Goal: Information Seeking & Learning: Learn about a topic

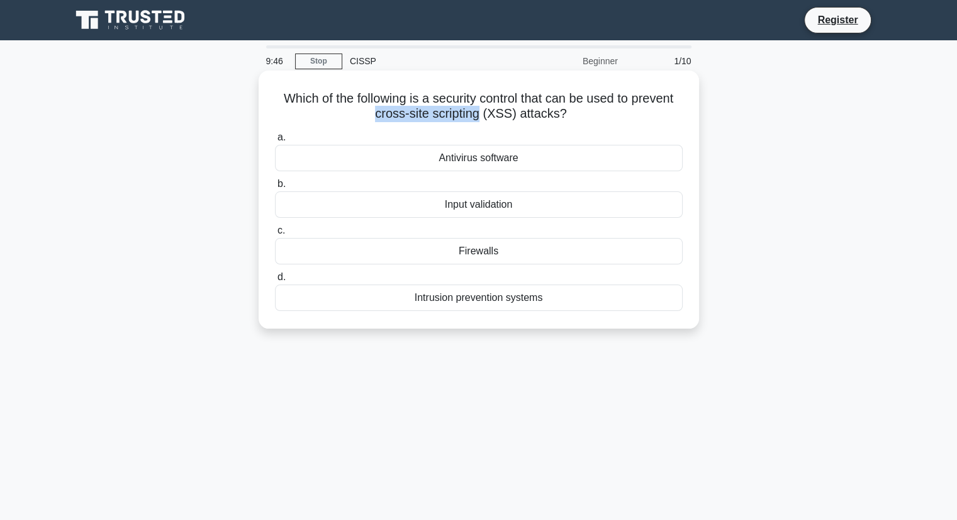
drag, startPoint x: 375, startPoint y: 116, endPoint x: 479, endPoint y: 114, distance: 103.8
click at [479, 114] on h5 "Which of the following is a security control that can be used to prevent cross-…" at bounding box center [479, 106] width 410 height 31
copy h5 "cross-site scripting"
click at [450, 140] on label "a. Antivirus software" at bounding box center [479, 151] width 408 height 42
click at [275, 140] on input "a. Antivirus software" at bounding box center [275, 137] width 0 height 8
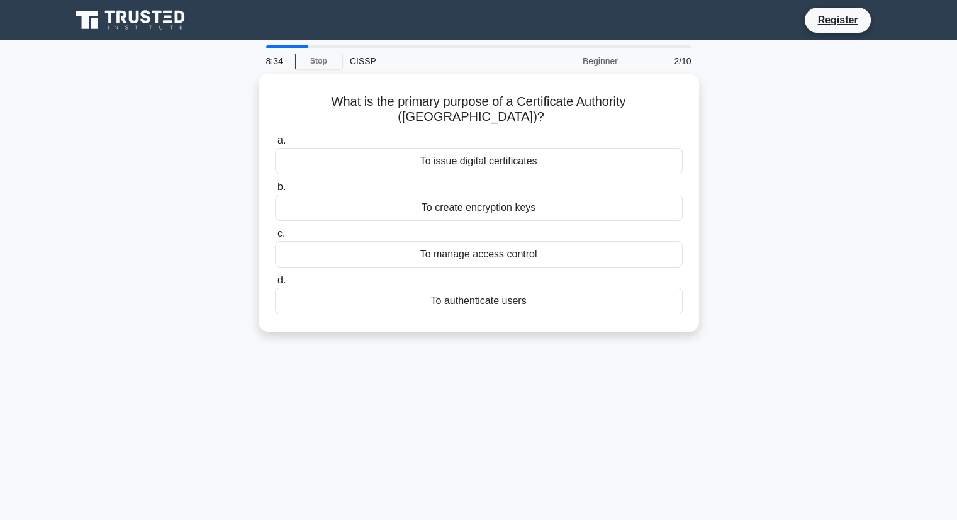
click at [286, 46] on div at bounding box center [287, 46] width 43 height 3
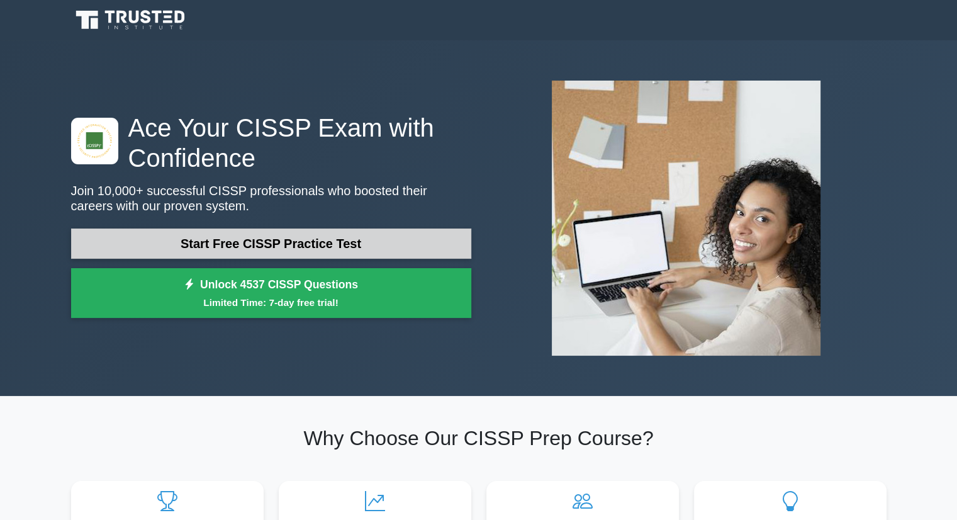
click at [340, 247] on link "Start Free CISSP Practice Test" at bounding box center [271, 243] width 400 height 30
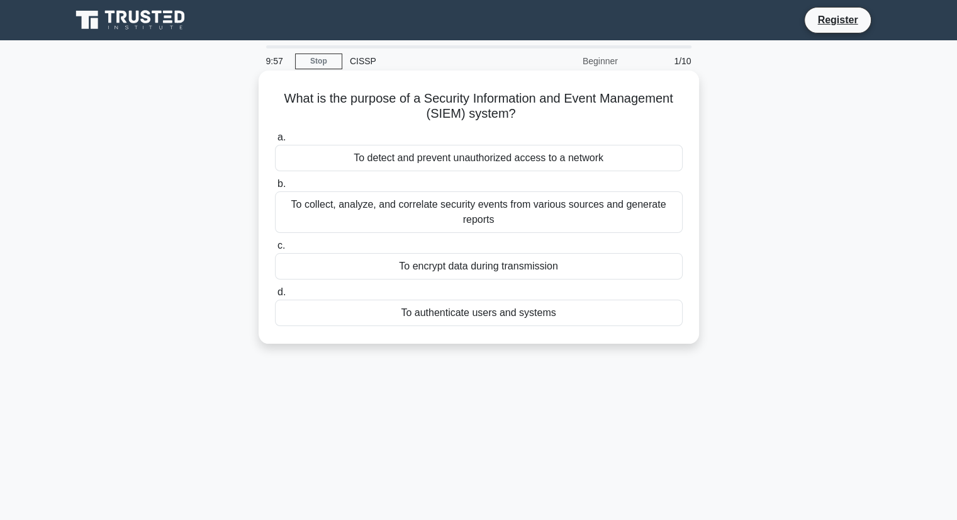
drag, startPoint x: 280, startPoint y: 96, endPoint x: 363, endPoint y: 157, distance: 102.7
click at [363, 157] on div "What is the purpose of a Security Information and Event Management (SIEM) syste…" at bounding box center [479, 206] width 430 height 263
click at [313, 125] on div "What is the purpose of a Security Information and Event Management (SIEM) syste…" at bounding box center [479, 206] width 430 height 263
click at [495, 214] on div "To collect, analyze, and correlate security events from various sources and gen…" at bounding box center [479, 212] width 408 height 42
click at [275, 188] on input "b. To collect, analyze, and correlate security events from various sources and …" at bounding box center [275, 184] width 0 height 8
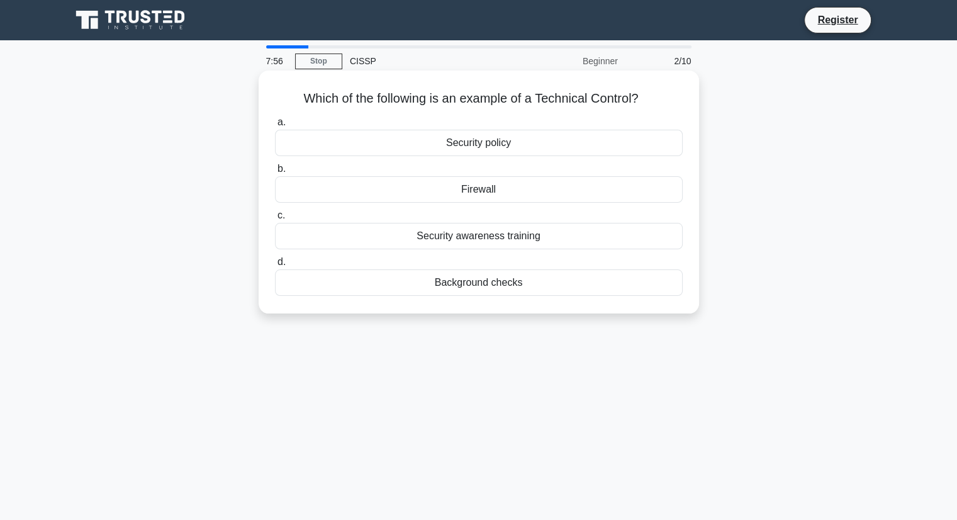
drag, startPoint x: 226, startPoint y: 84, endPoint x: 552, endPoint y: 305, distance: 394.0
click at [557, 305] on div "Which of the following is an example of a Technical Control? .spinner_0XTQ{tran…" at bounding box center [479, 203] width 830 height 258
copy div "Which of the following is an example of a Technical Control? .spinner_0XTQ{tran…"
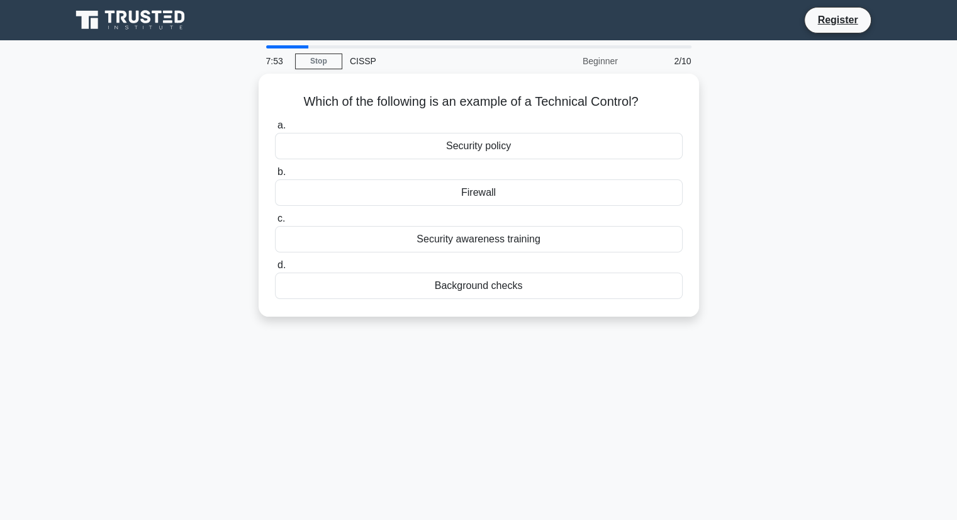
click at [672, 383] on div "7:53 Stop CISSP Beginner 2/10 Which of the following is an example of a Technic…" at bounding box center [479, 359] width 830 height 629
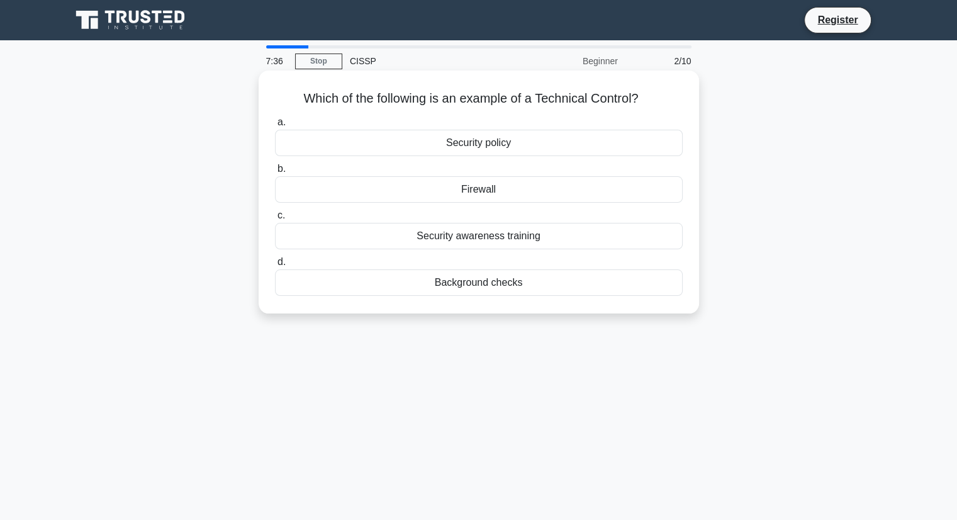
click at [477, 203] on div "a. Security policy b. Firewall c. d." at bounding box center [478, 205] width 423 height 186
click at [477, 190] on div "Firewall" at bounding box center [479, 189] width 408 height 26
click at [275, 173] on input "b. Firewall" at bounding box center [275, 169] width 0 height 8
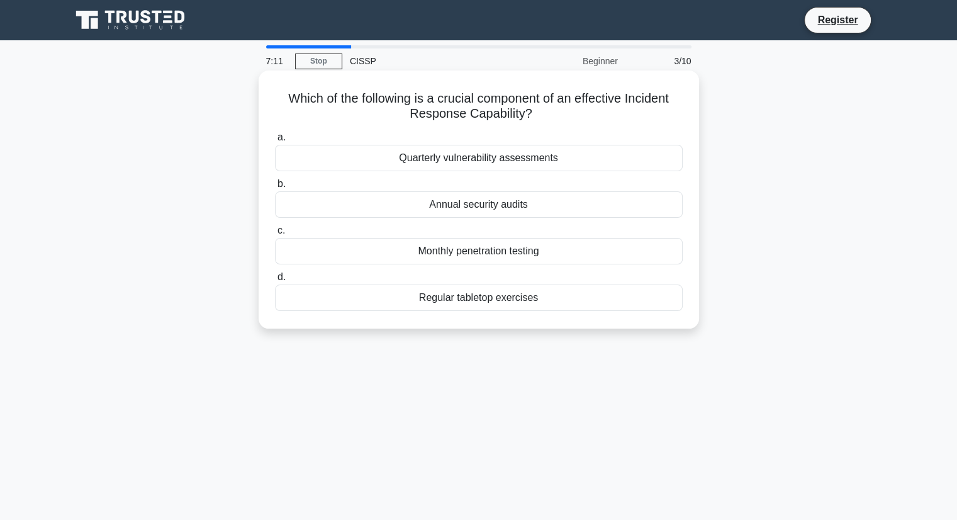
click at [486, 159] on div "Quarterly vulnerability assessments" at bounding box center [479, 158] width 408 height 26
click at [275, 142] on input "a. Quarterly vulnerability assessments" at bounding box center [275, 137] width 0 height 8
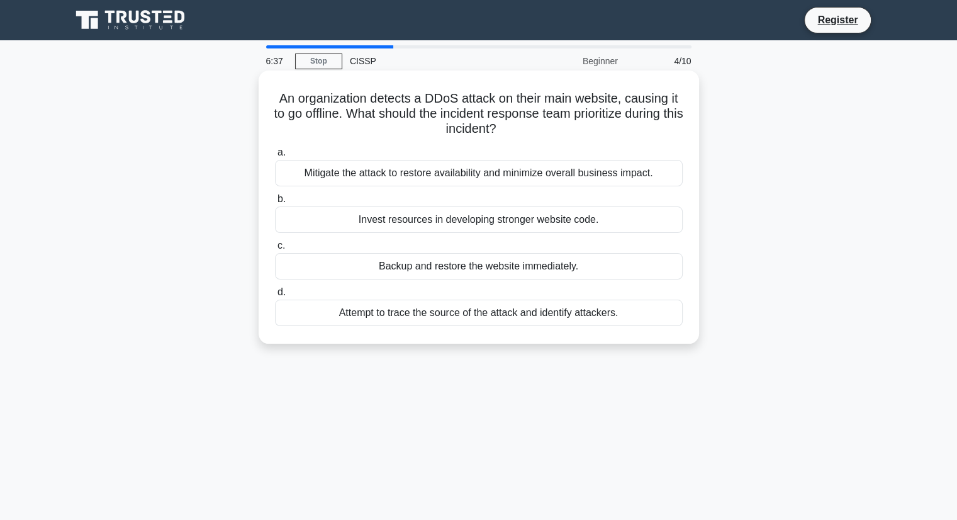
click at [466, 177] on div "Mitigate the attack to restore availability and minimize overall business impac…" at bounding box center [479, 173] width 408 height 26
click at [275, 157] on input "a. Mitigate the attack to restore availability and minimize overall business im…" at bounding box center [275, 152] width 0 height 8
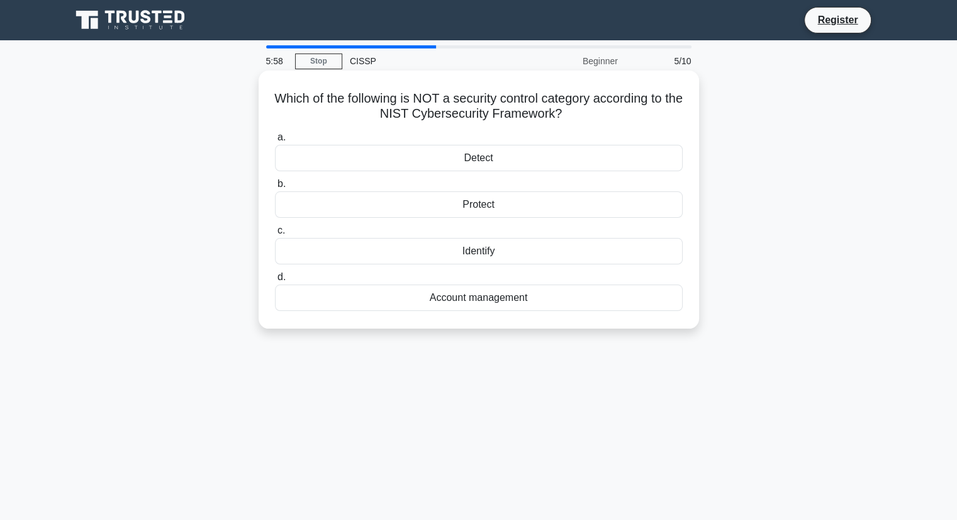
click at [476, 301] on div "Account management" at bounding box center [479, 297] width 408 height 26
click at [275, 281] on input "d. Account management" at bounding box center [275, 277] width 0 height 8
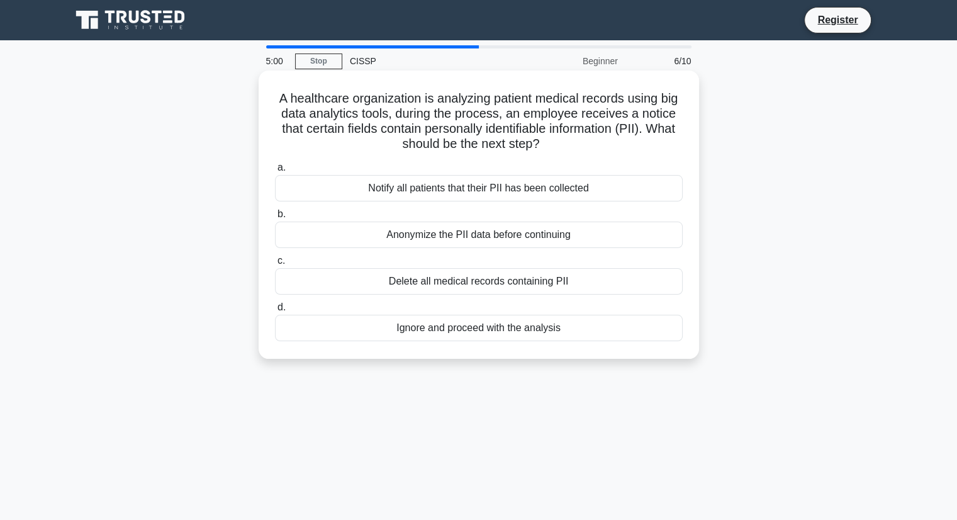
drag, startPoint x: 284, startPoint y: 95, endPoint x: 576, endPoint y: 341, distance: 382.2
click at [576, 341] on div "A healthcare organization is analyzing patient medical records using big data a…" at bounding box center [479, 214] width 430 height 278
copy div "A healthcare organization is analyzing patient medical records using big data a…"
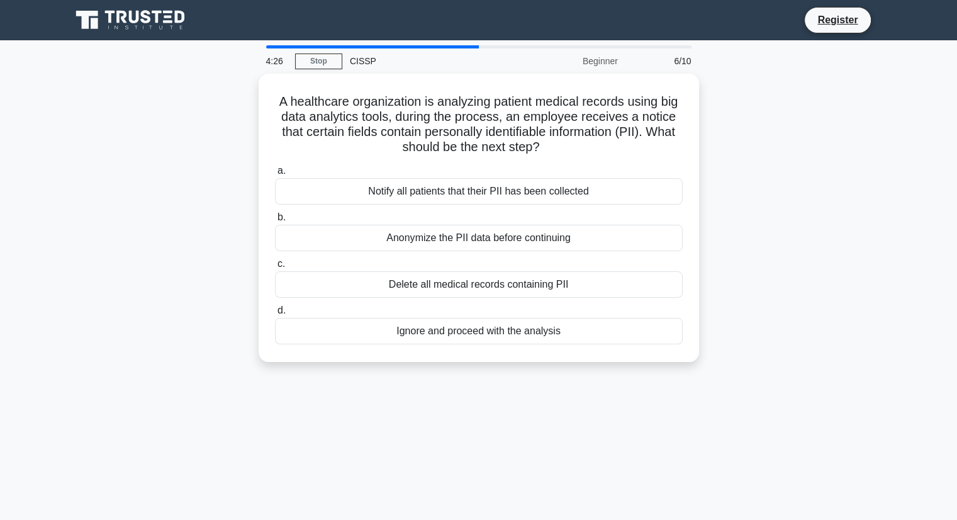
click at [387, 394] on div "4:26 Stop CISSP Beginner 6/10 A healthcare organization is analyzing patient me…" at bounding box center [479, 359] width 830 height 629
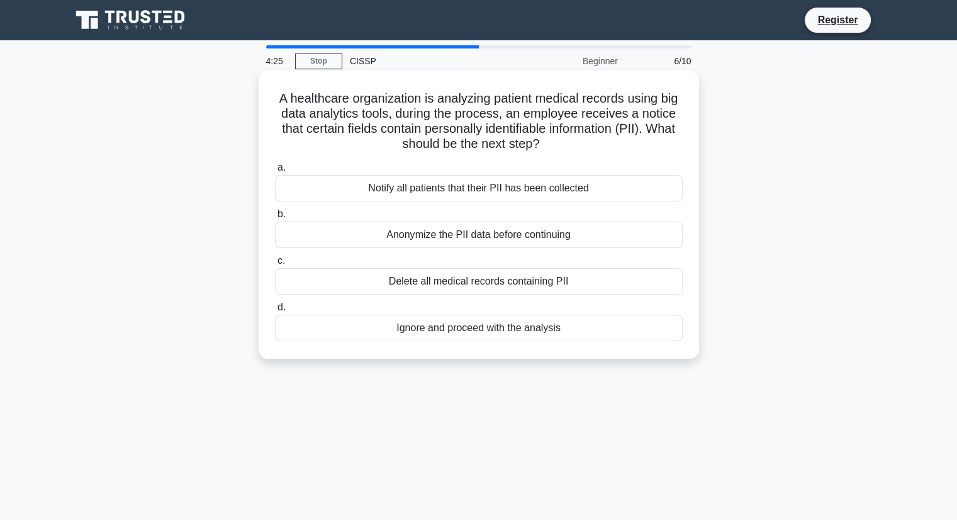
click at [480, 234] on div "Anonymize the PII data before continuing" at bounding box center [479, 234] width 408 height 26
click at [275, 218] on input "b. Anonymize the PII data before continuing" at bounding box center [275, 214] width 0 height 8
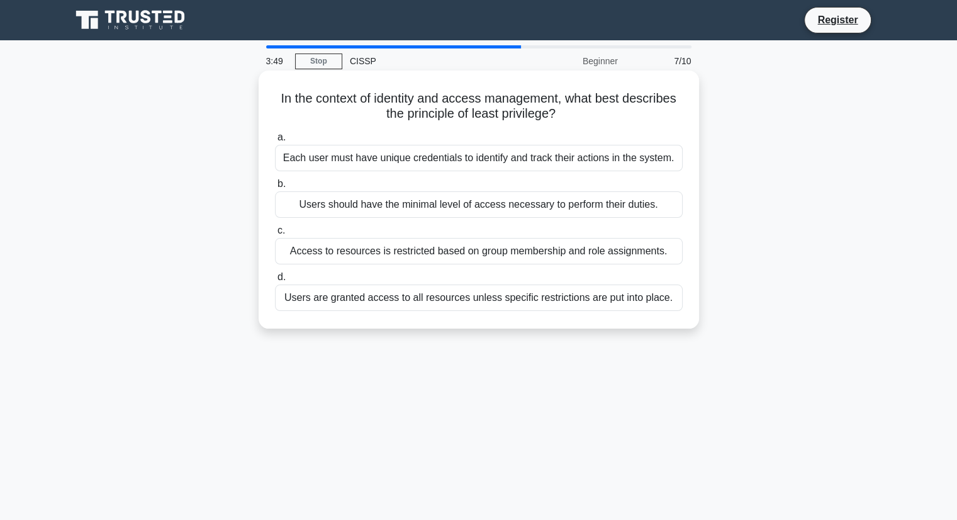
click at [475, 211] on div "Users should have the minimal level of access necessary to perform their duties." at bounding box center [479, 204] width 408 height 26
click at [275, 188] on input "b. Users should have the minimal level of access necessary to perform their dut…" at bounding box center [275, 184] width 0 height 8
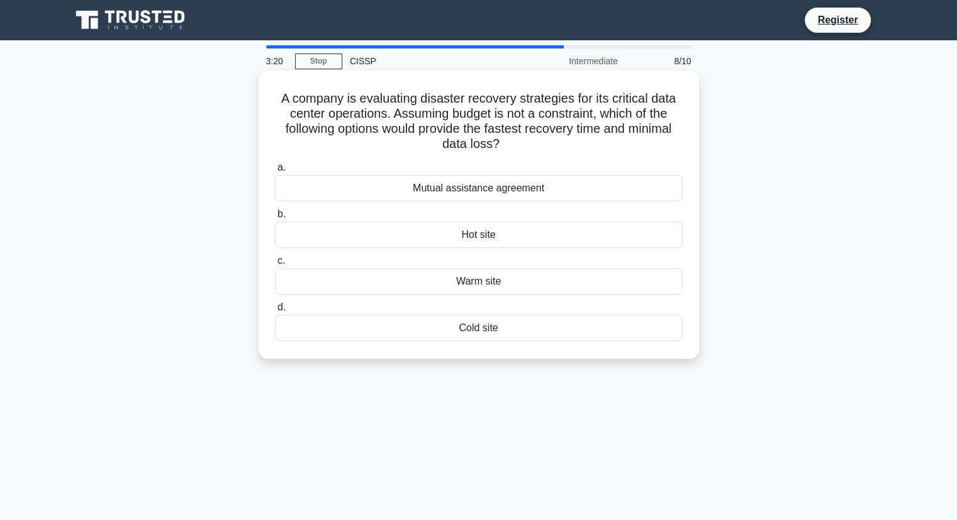
click at [513, 240] on div "Hot site" at bounding box center [479, 234] width 408 height 26
click at [275, 218] on input "b. Hot site" at bounding box center [275, 214] width 0 height 8
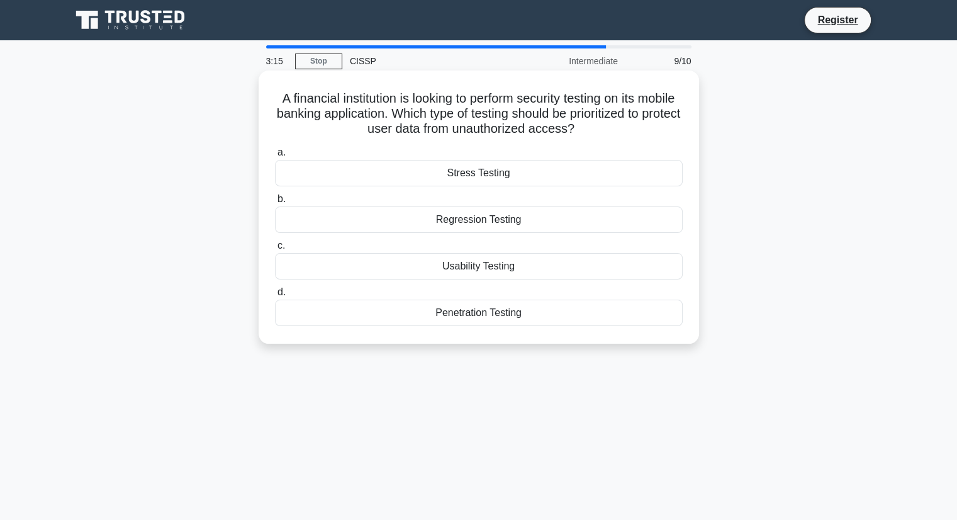
click at [481, 177] on div "Stress Testing" at bounding box center [479, 173] width 408 height 26
click at [275, 157] on input "a. Stress Testing" at bounding box center [275, 152] width 0 height 8
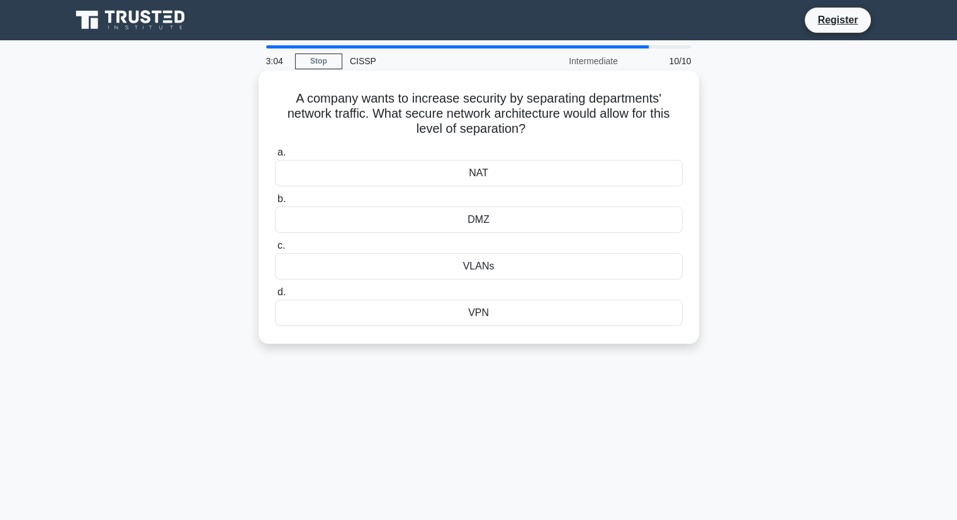
drag, startPoint x: 284, startPoint y: 89, endPoint x: 489, endPoint y: 327, distance: 314.0
click at [489, 327] on div "A company wants to increase security by separating departments' network traffic…" at bounding box center [479, 206] width 430 height 263
copy div "A company wants to increase security by separating departments' network traffic…"
